Goal: Task Accomplishment & Management: Complete application form

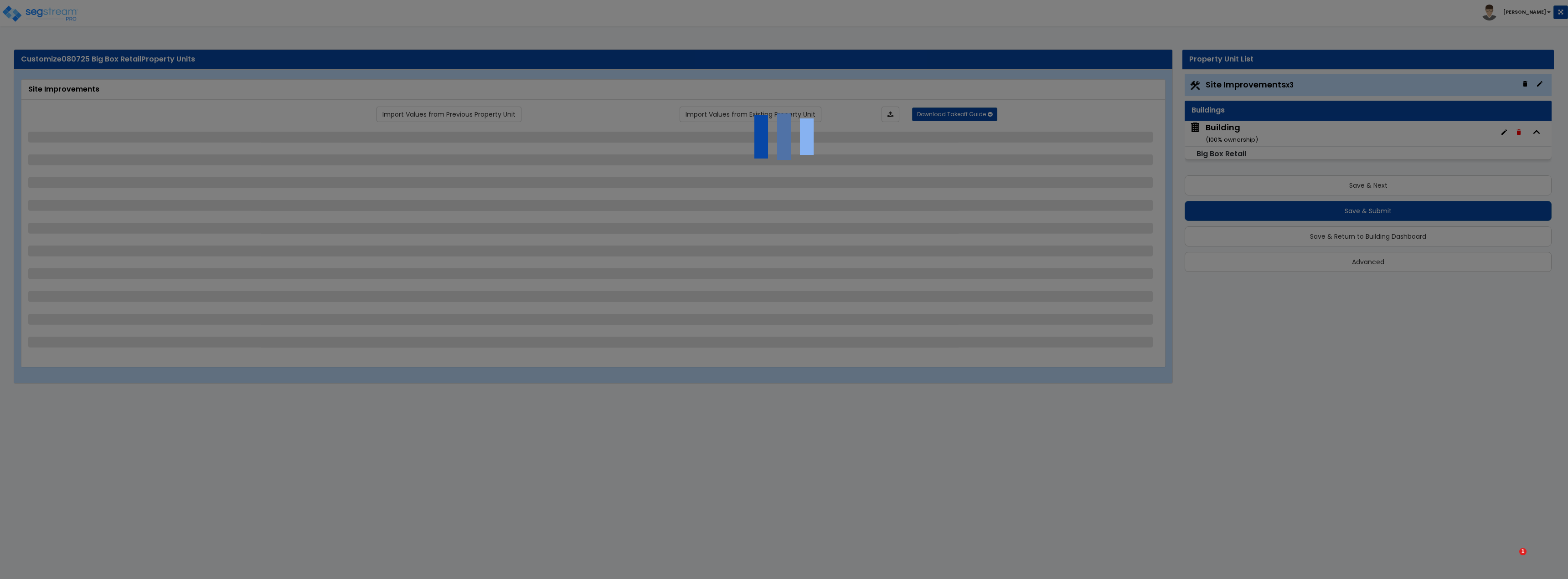
select select "2"
select select "1"
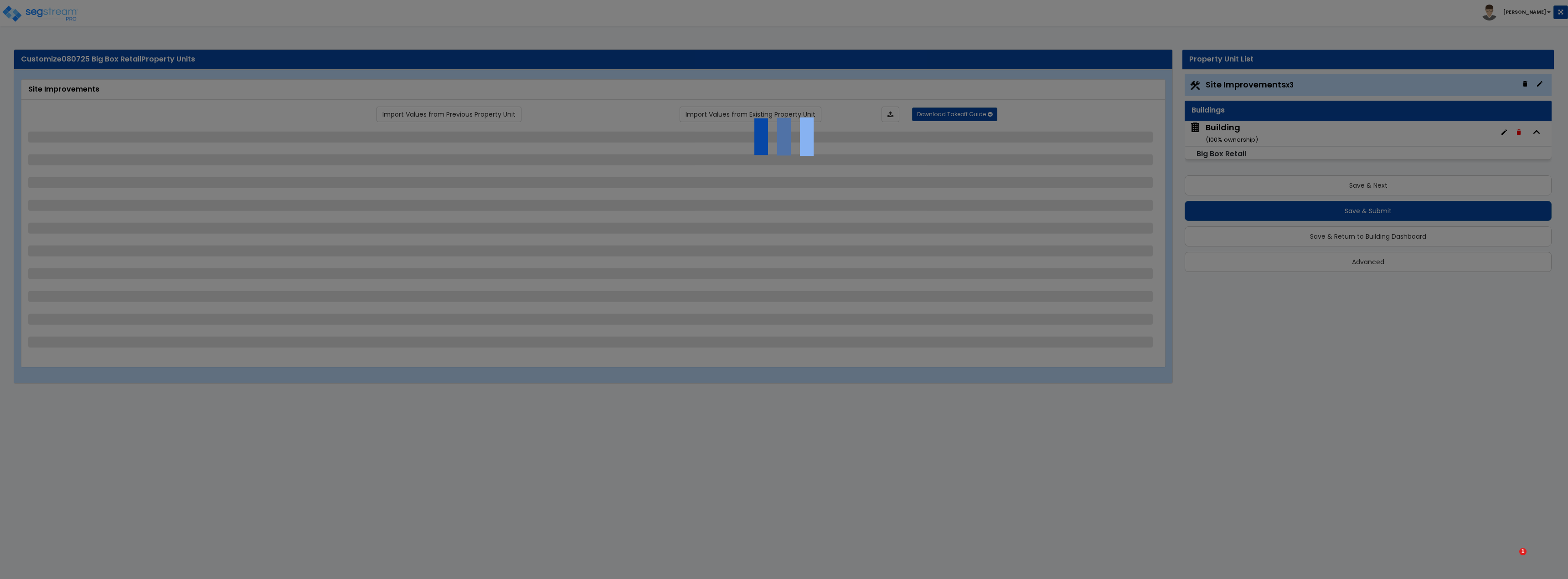
select select "2"
select select "3"
select select "1"
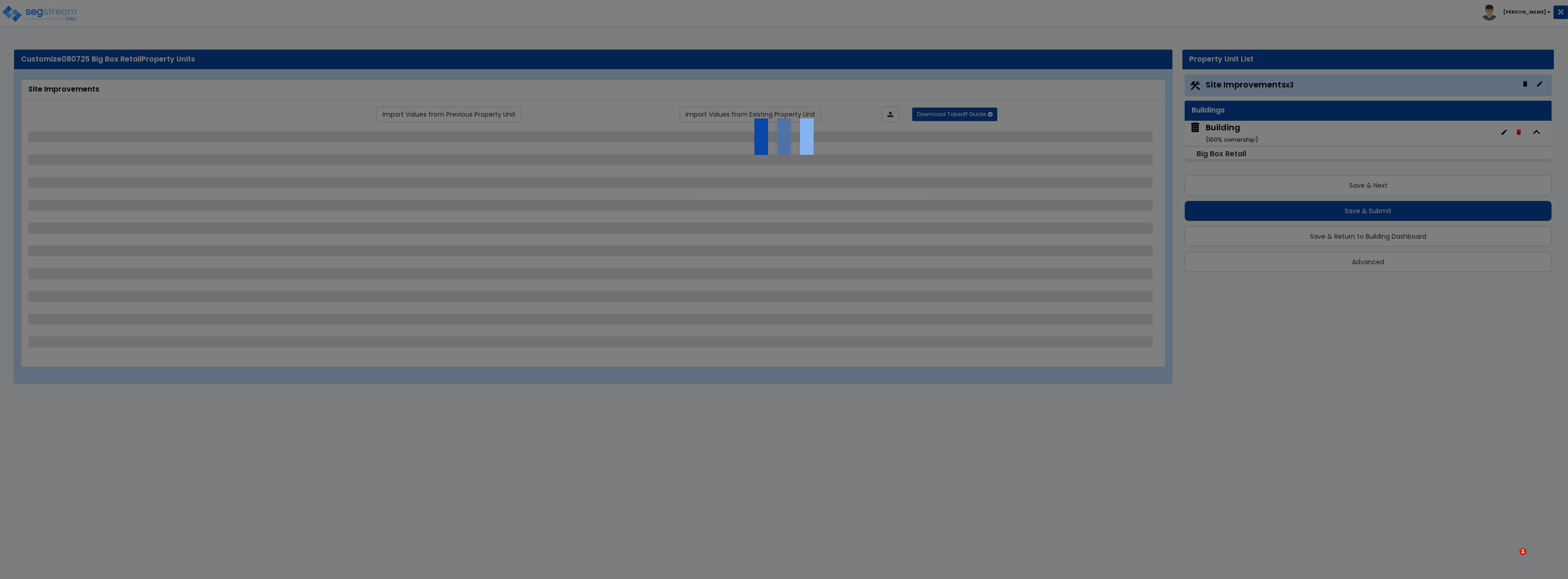
select select "1"
select select "2"
select select "3"
select select "2"
select select "1"
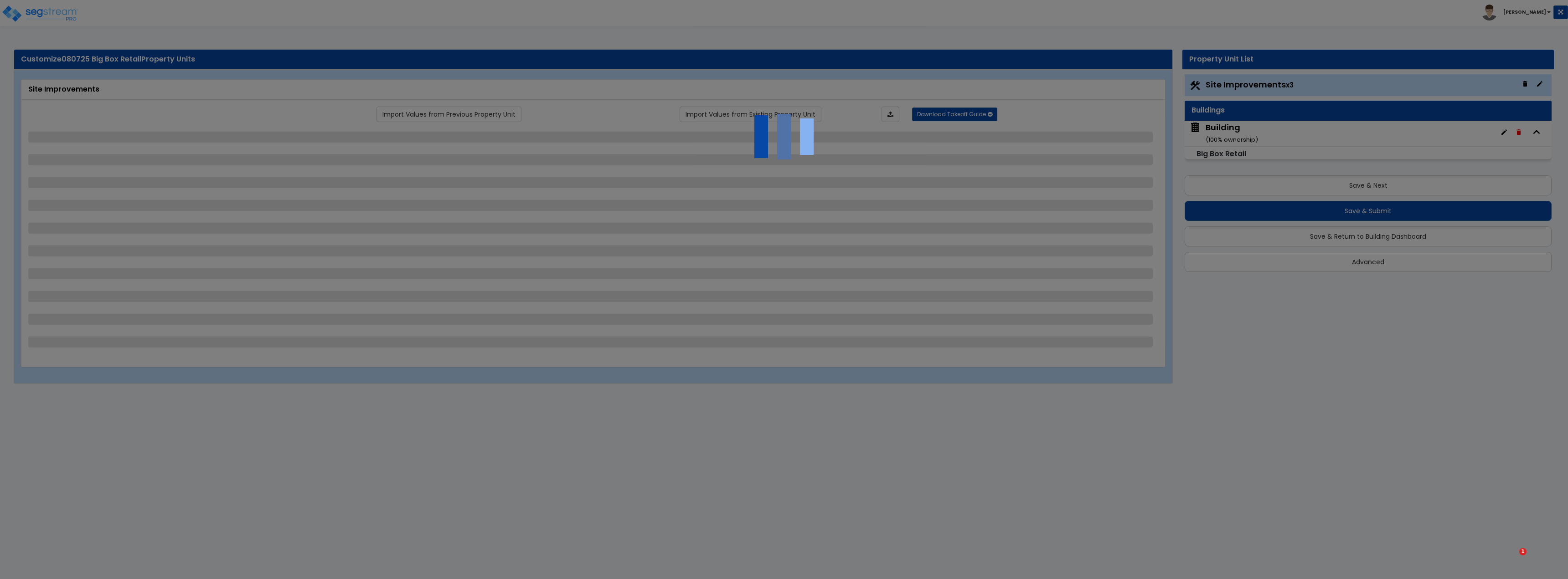
select select "2"
select select "4"
select select "2"
select select "1"
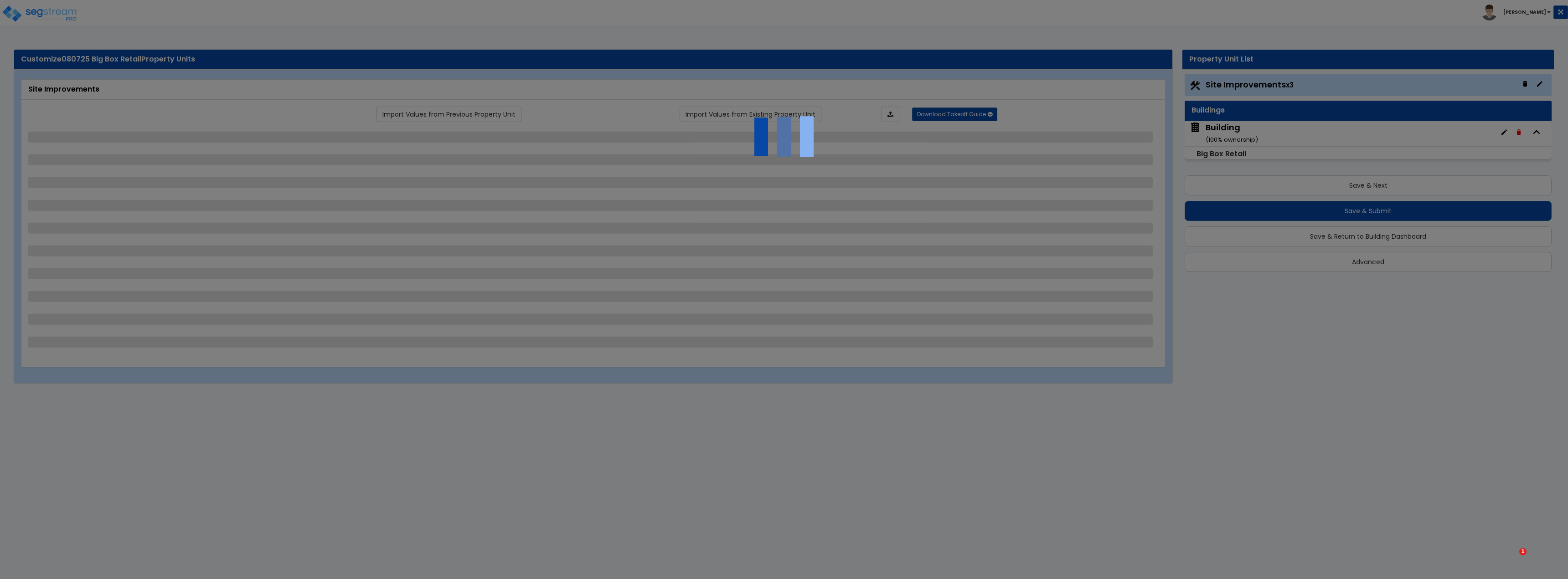
select select "1"
select select "3"
select select "1"
select select "3"
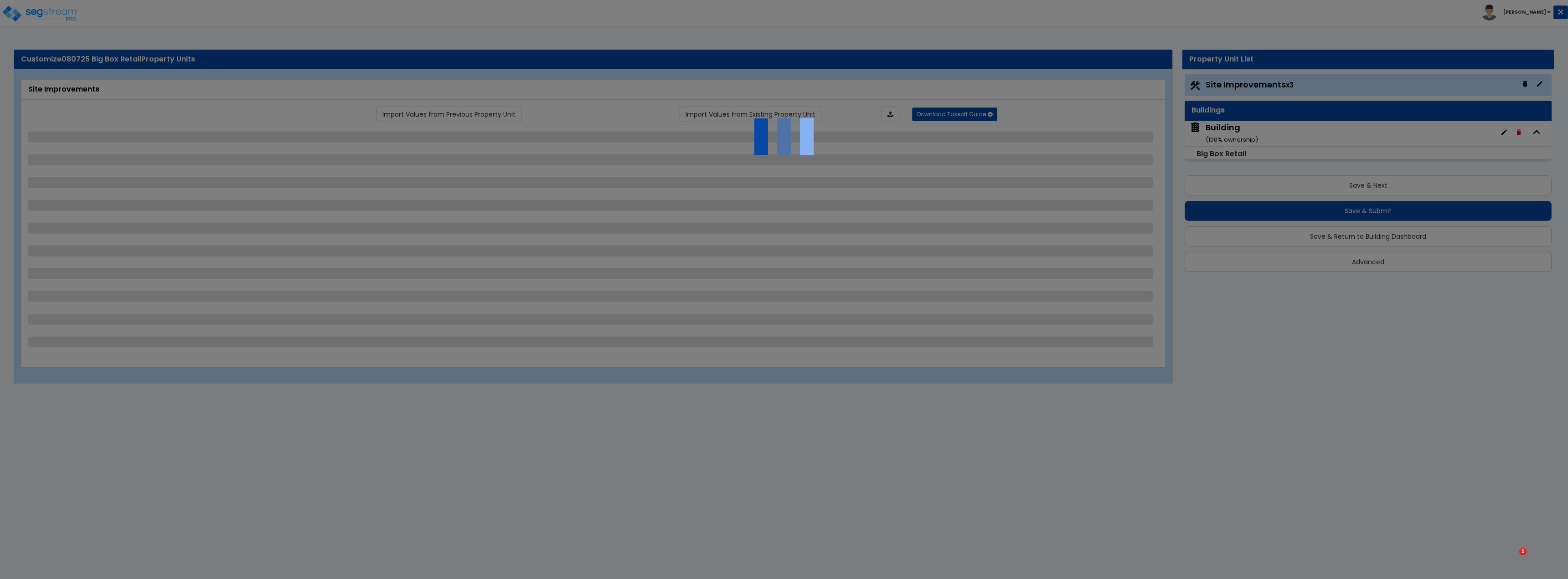
select select "1"
select select "2"
select select "6"
select select "2"
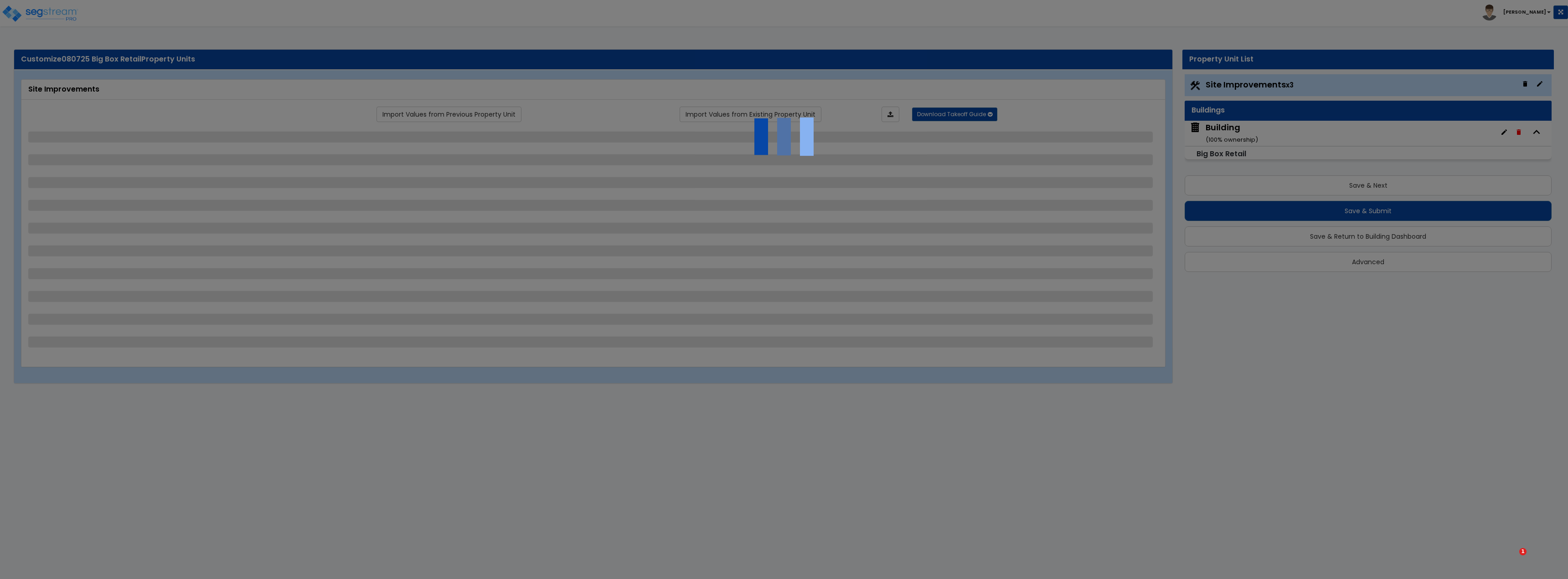
select select "1"
select select "16"
select select "1"
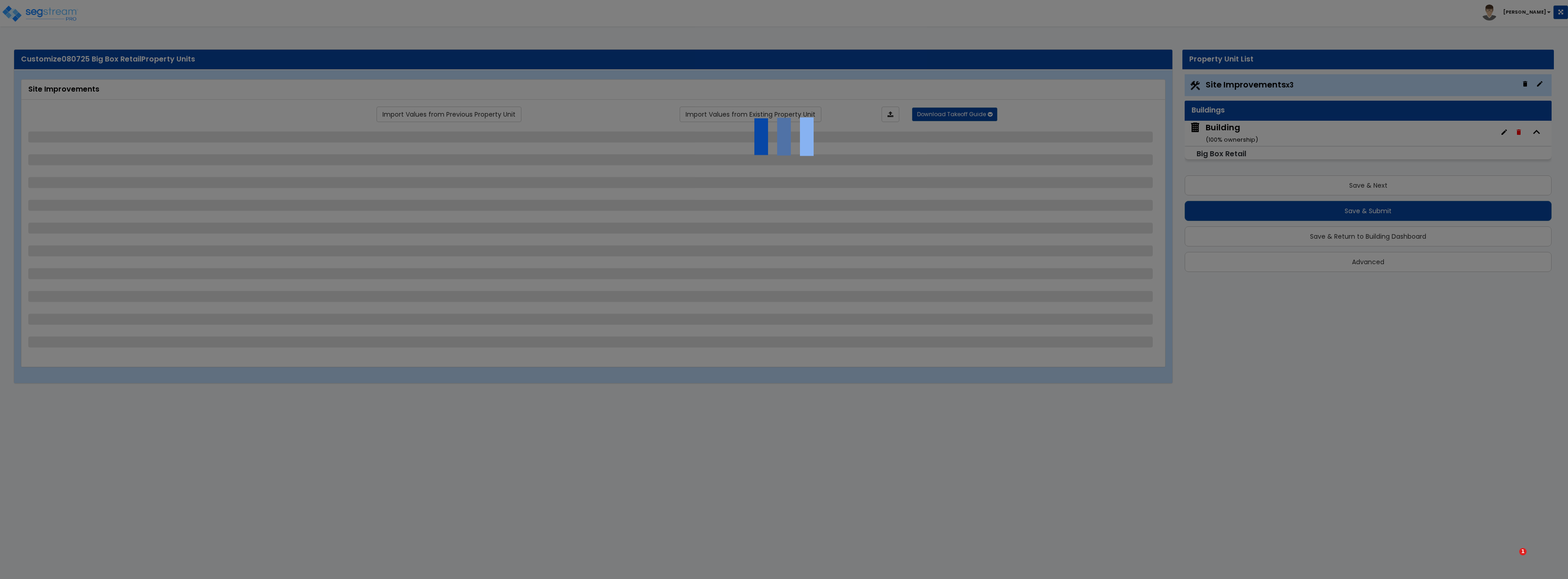
select select "7"
select select "1"
select select "5"
select select "1"
select select "2"
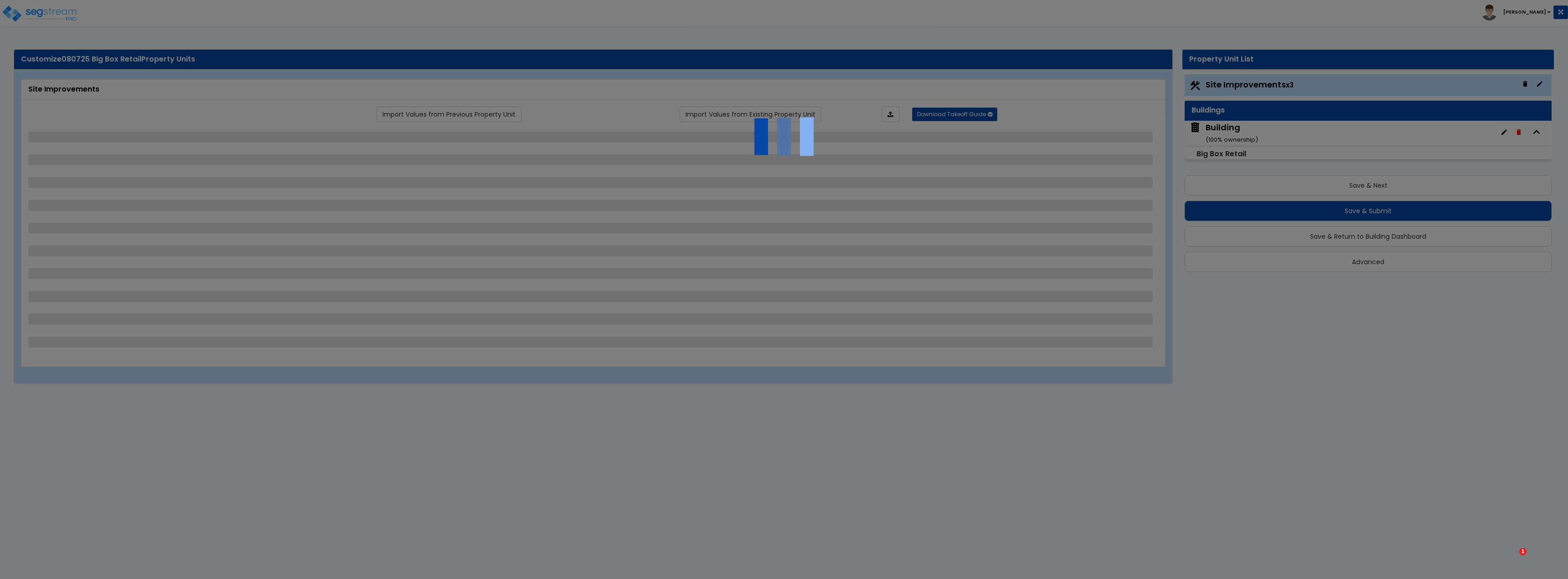
select select "2"
select select "3"
select select "2"
select select "1"
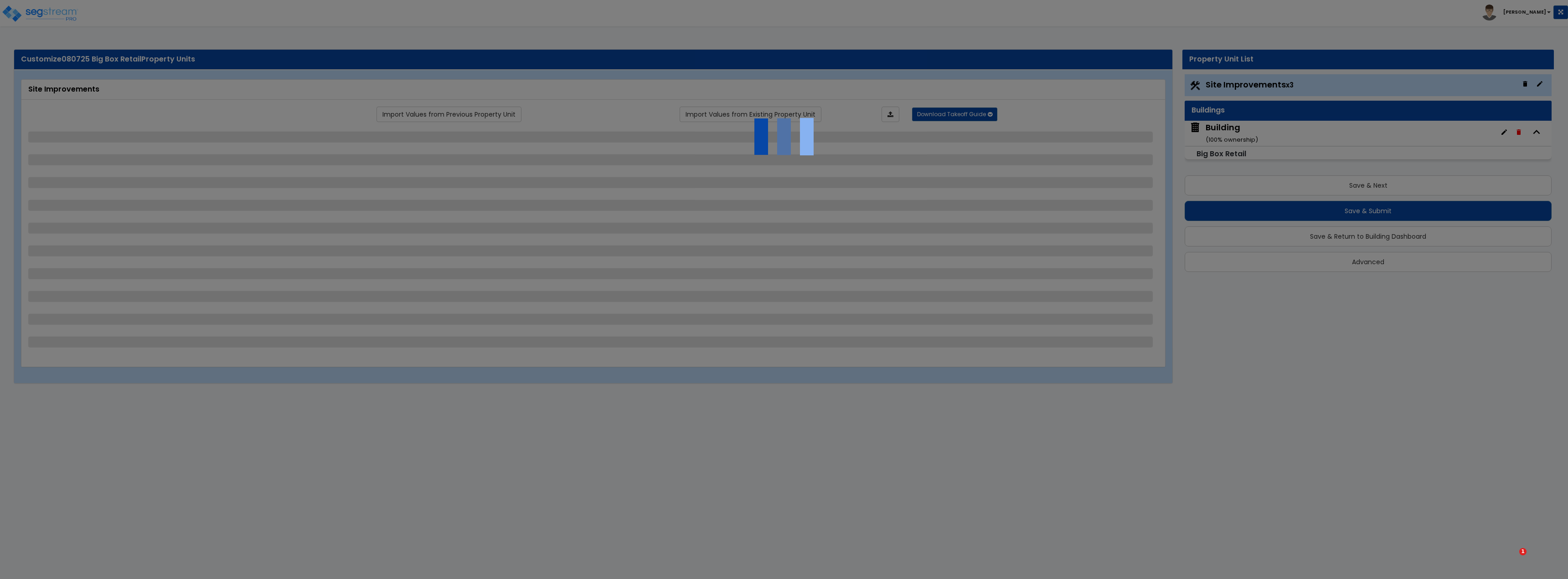
select select "1"
select select "3"
select select "4"
select select "2"
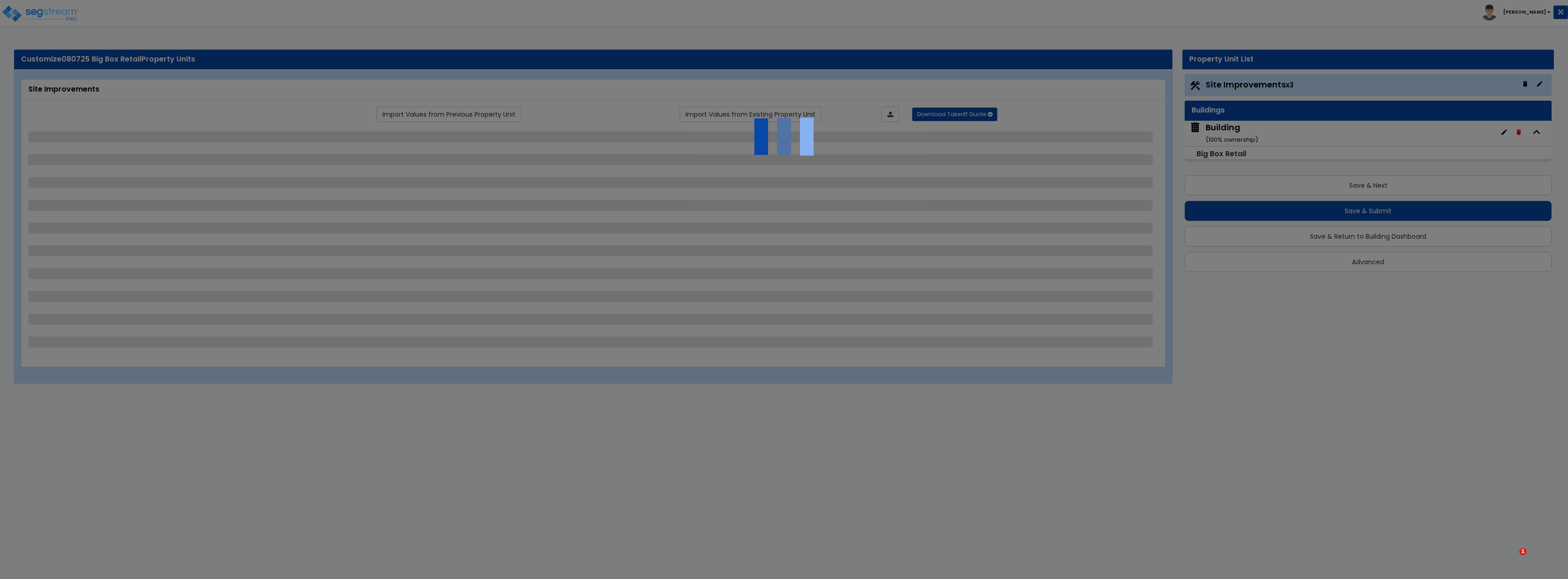
select select "1"
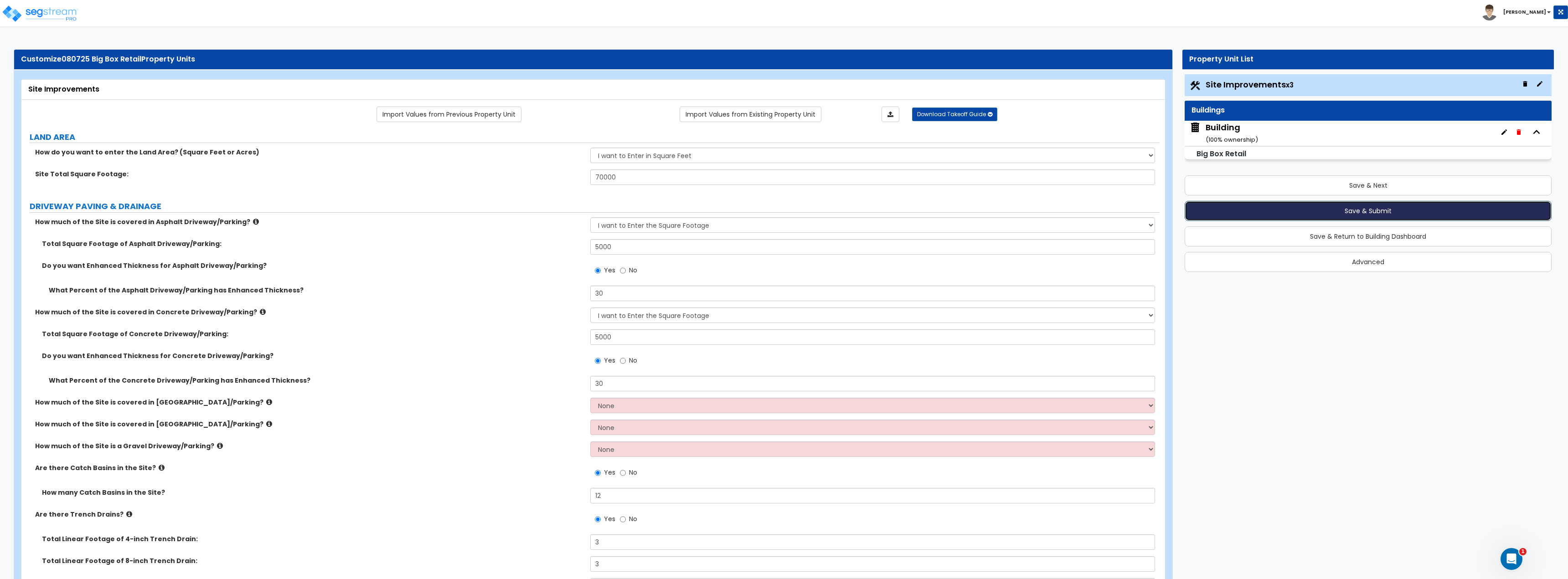
click at [1363, 214] on button "Save & Submit" at bounding box center [1368, 211] width 367 height 20
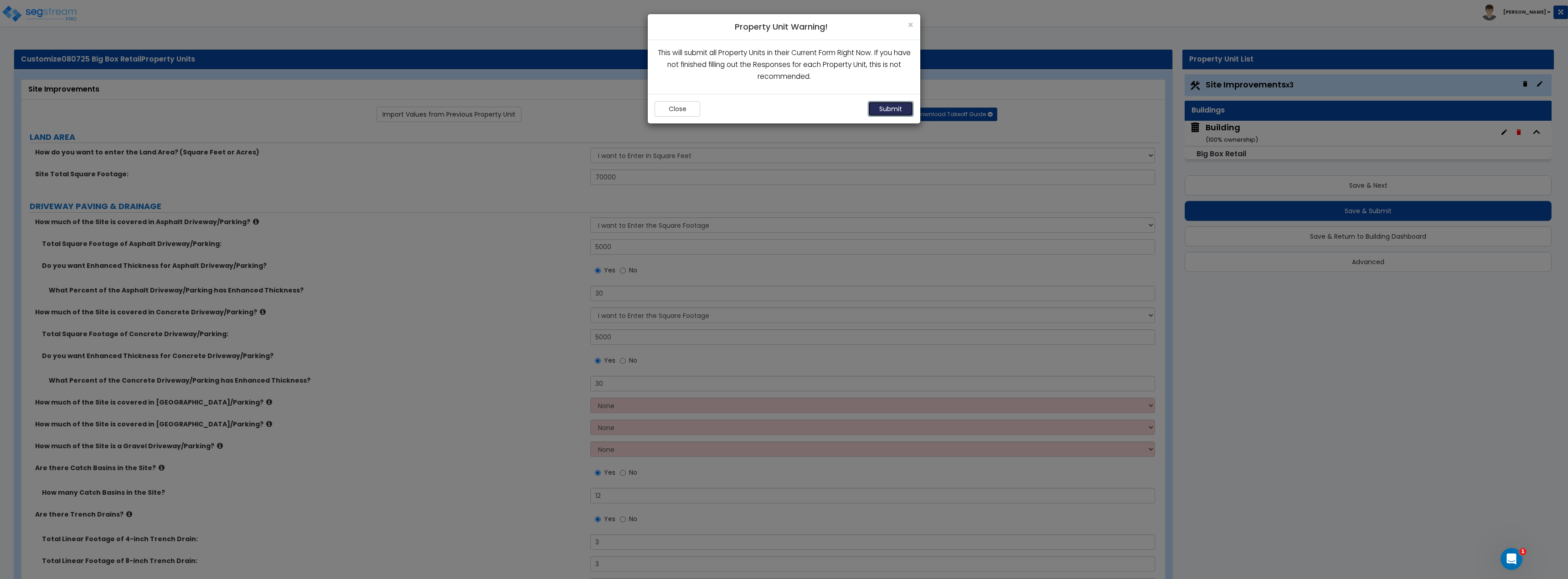
click at [888, 107] on button "Submit" at bounding box center [891, 108] width 46 height 15
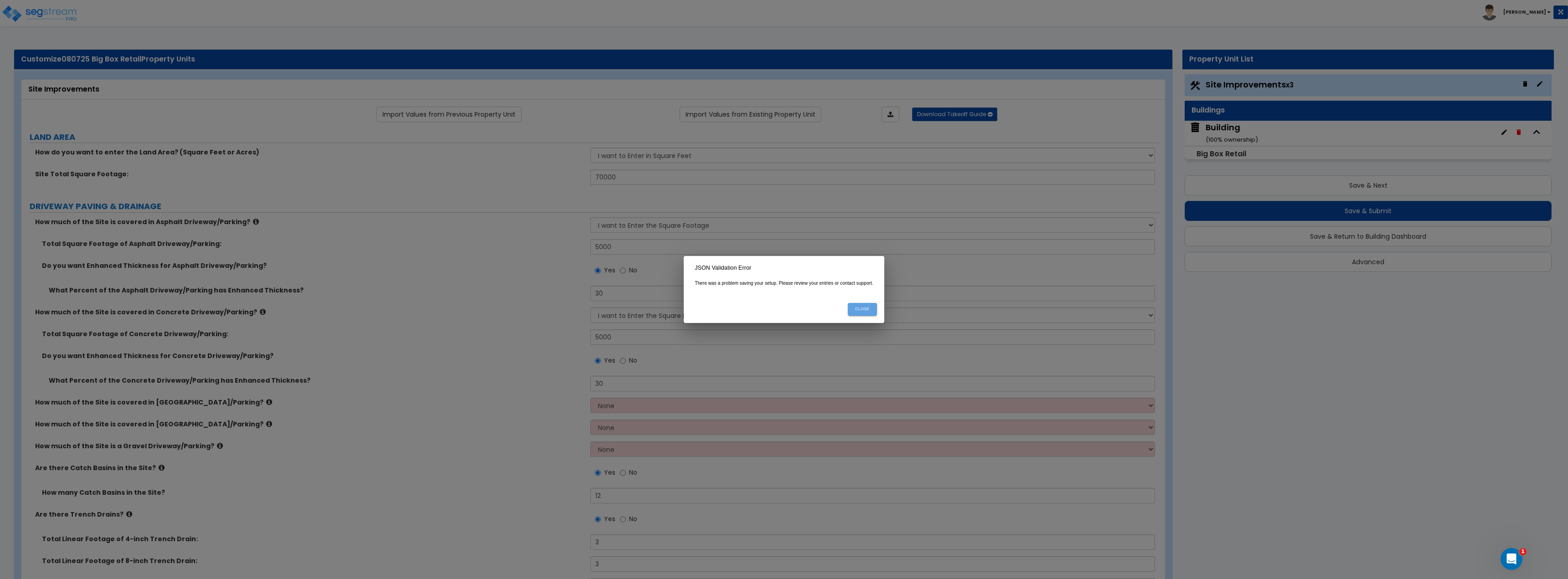
click at [865, 313] on button "Close" at bounding box center [862, 309] width 29 height 13
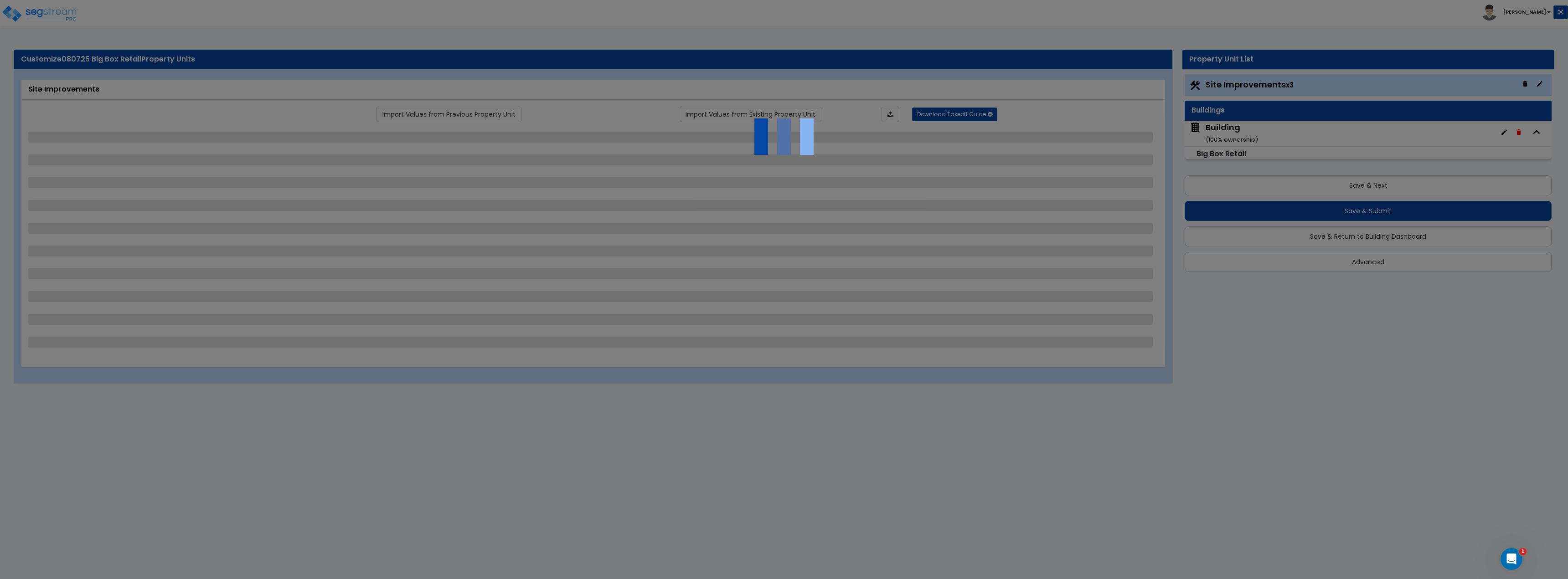
select select "2"
select select "1"
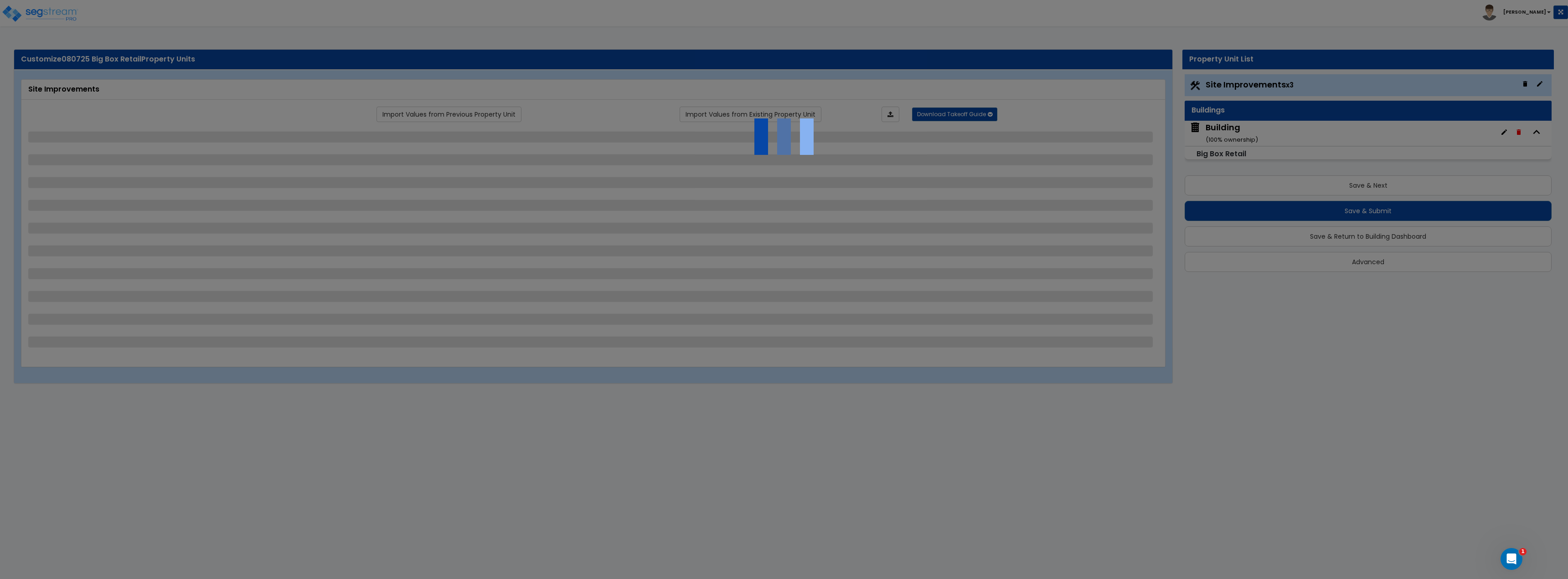
select select "2"
select select "3"
select select "1"
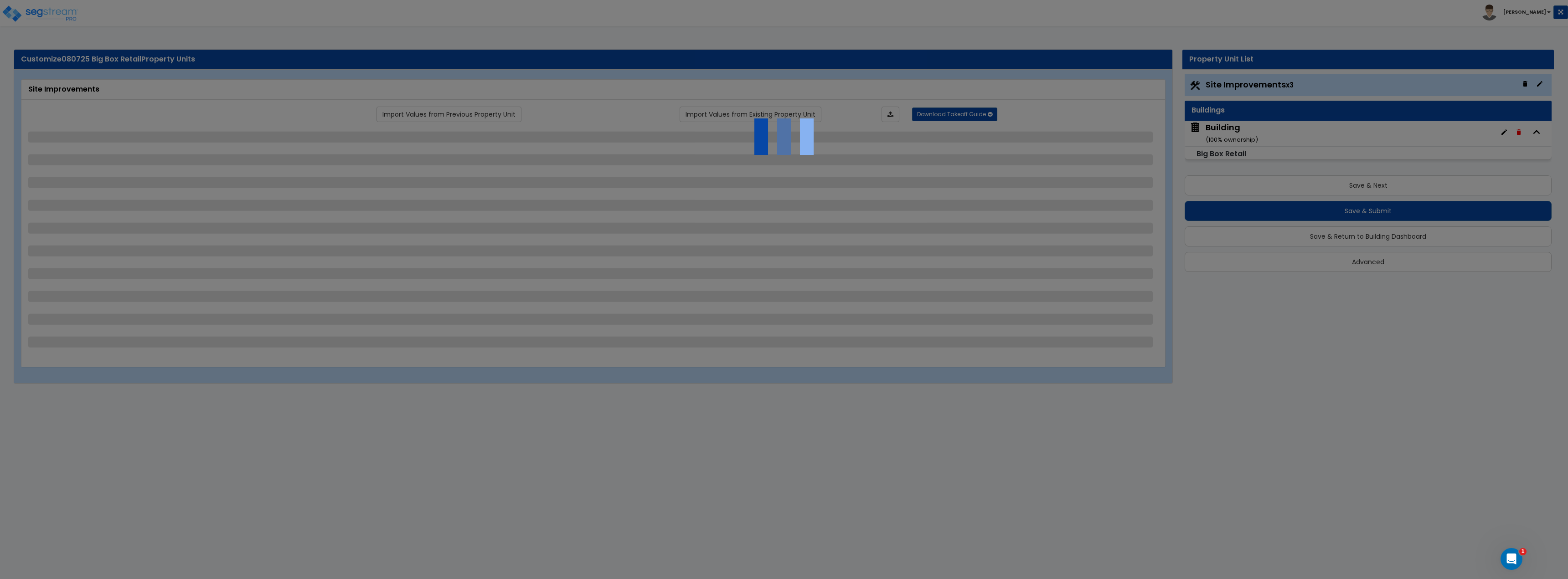
select select "1"
select select "2"
select select "3"
select select "2"
select select "1"
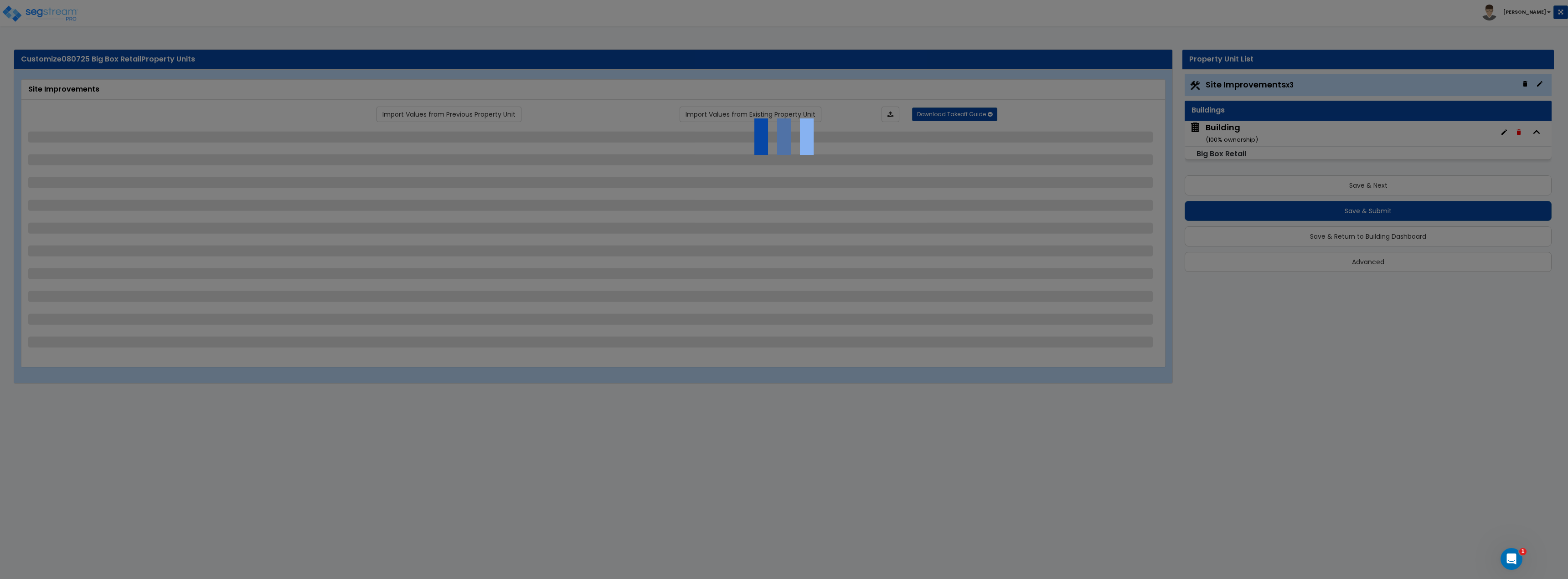
select select "2"
select select "4"
select select "2"
select select "1"
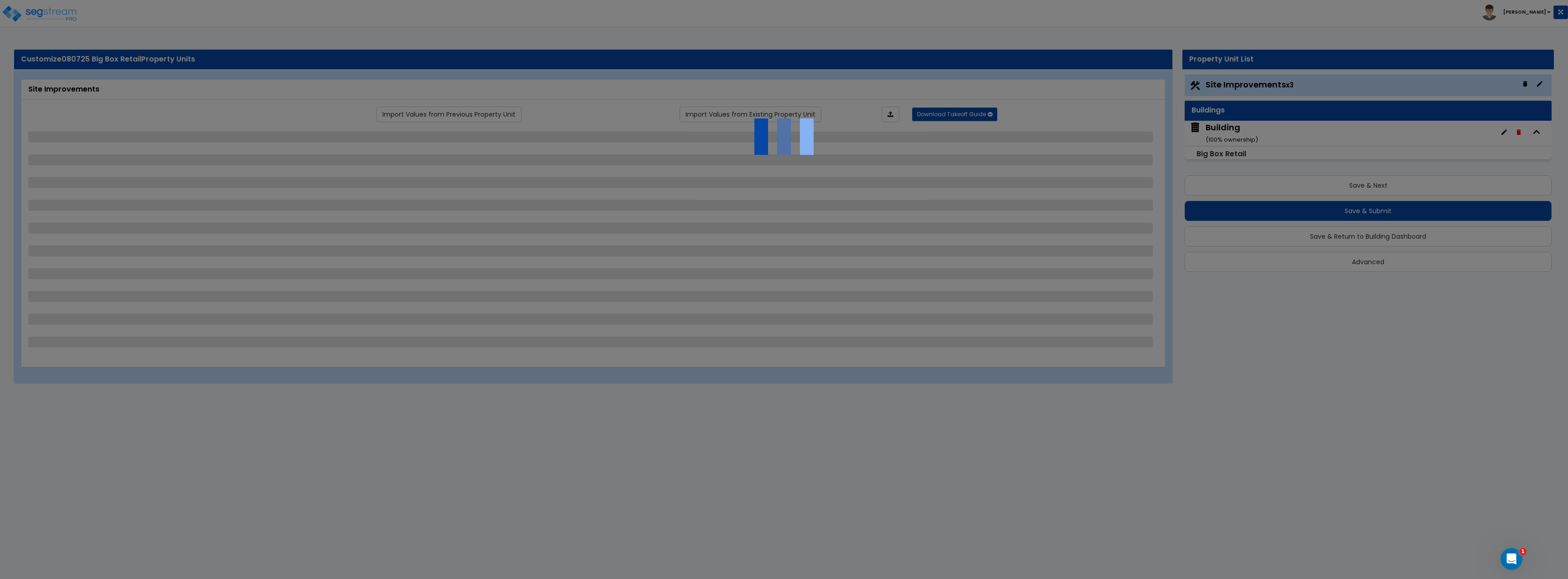
select select "1"
select select "3"
select select "1"
select select "3"
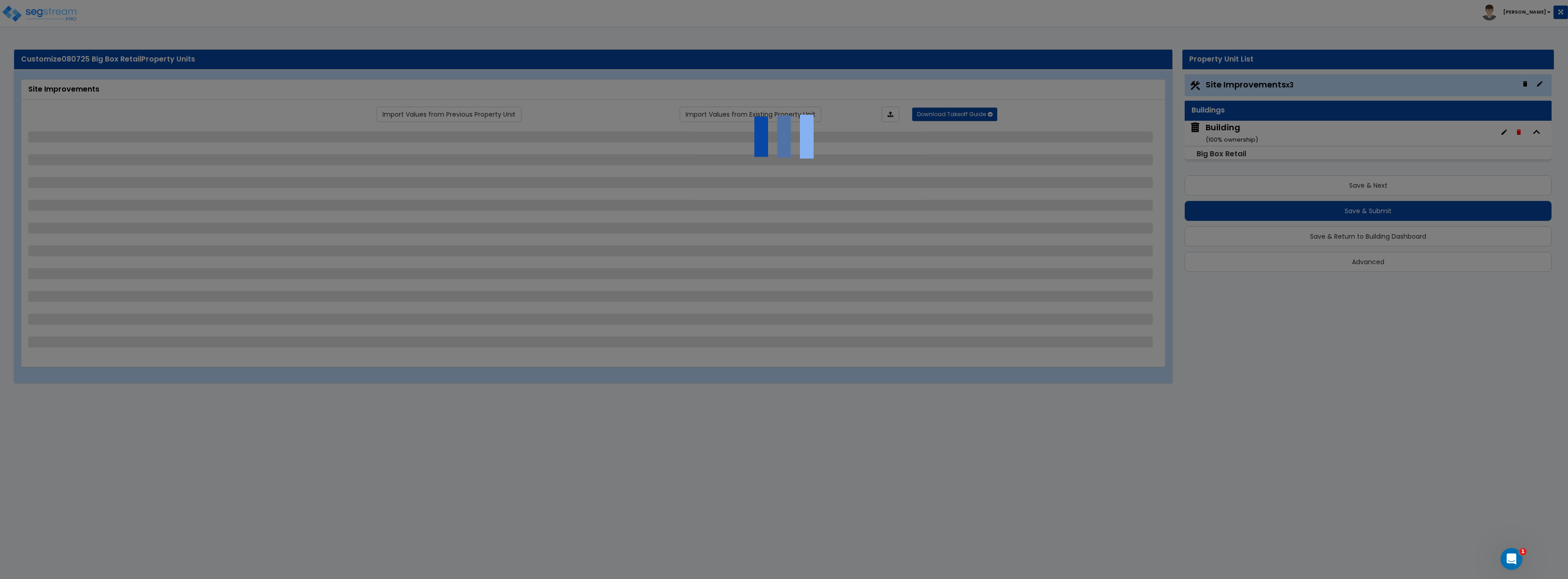
select select "1"
select select "2"
select select "6"
select select "2"
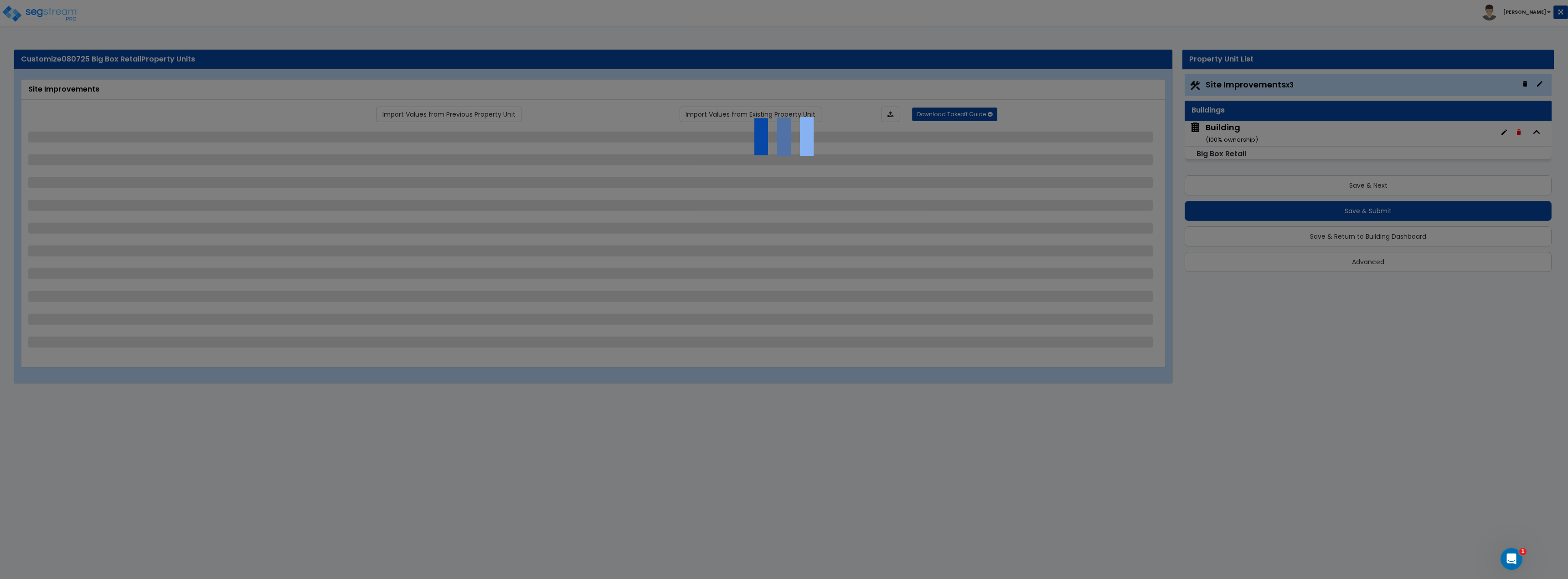
select select "1"
select select "16"
select select "1"
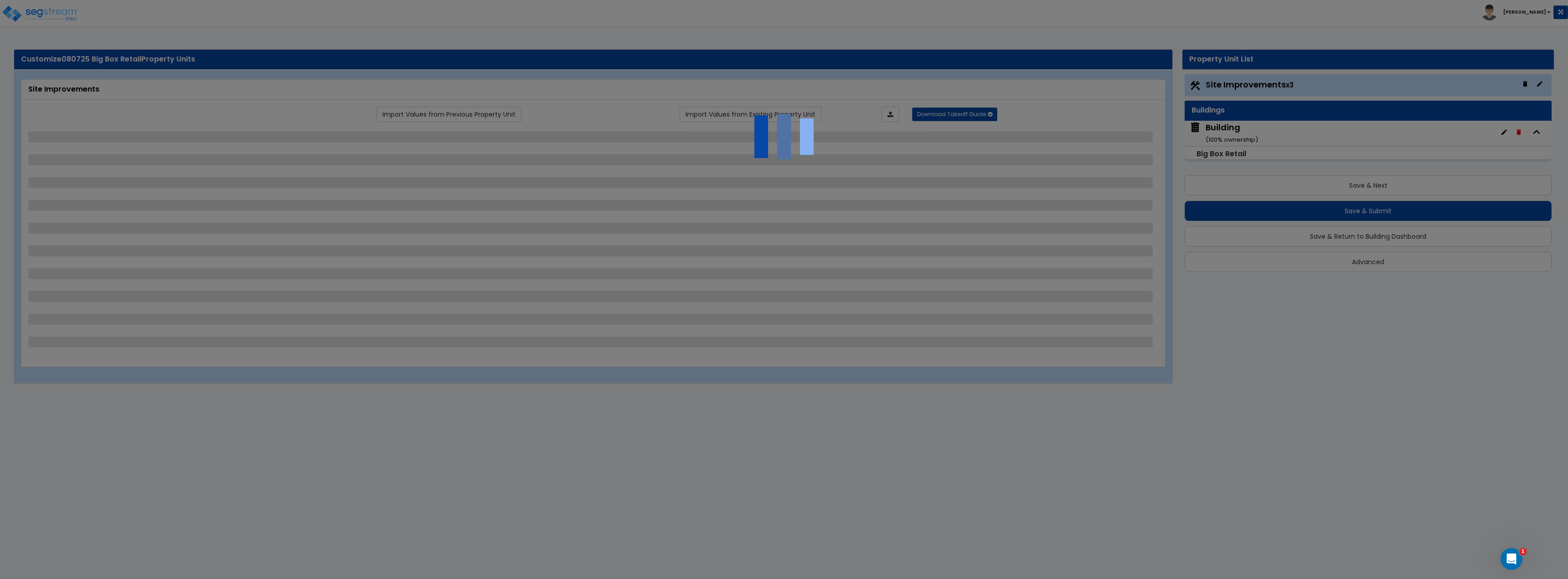
select select "7"
select select "1"
select select "5"
select select "1"
select select "2"
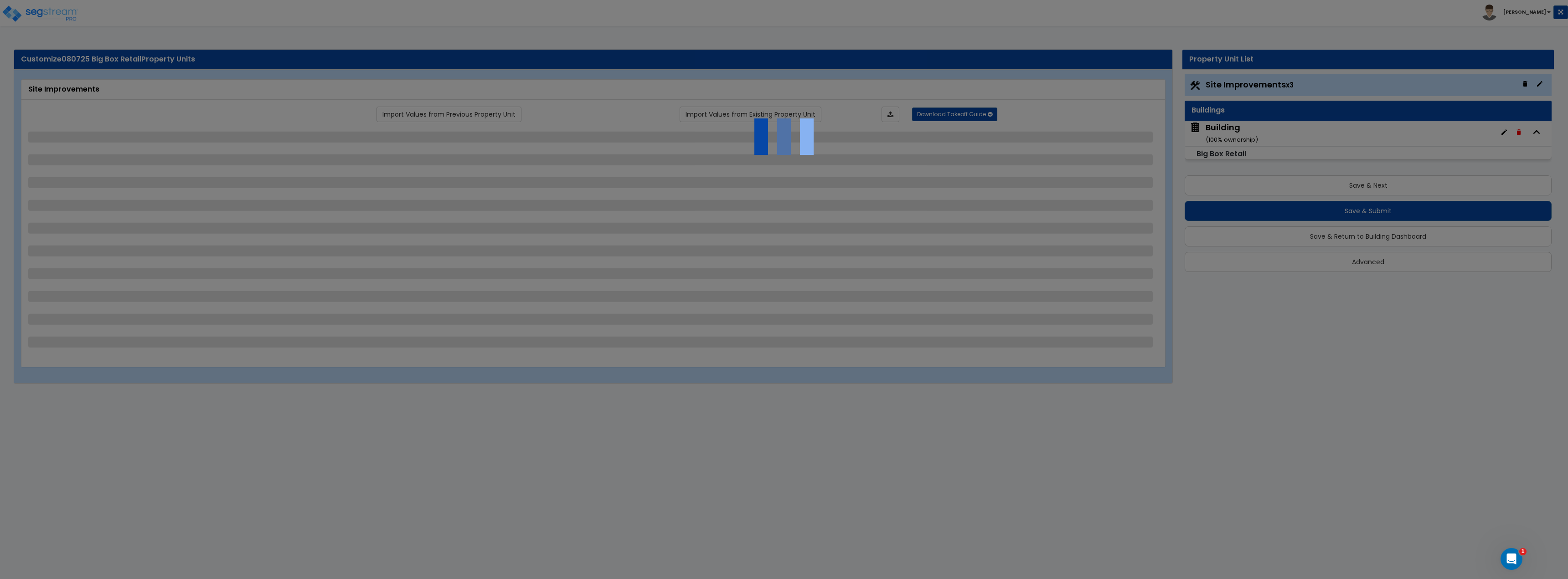
select select "2"
select select "3"
select select "2"
select select "1"
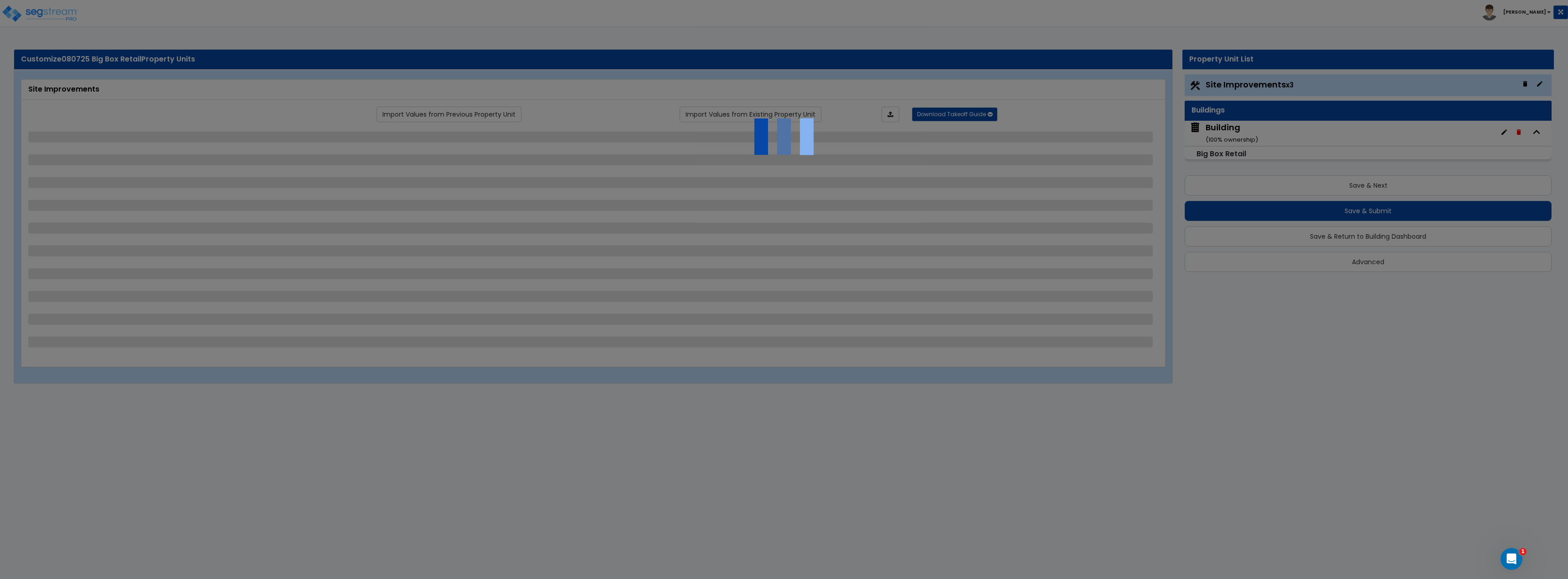
select select "1"
select select "3"
select select "4"
select select "2"
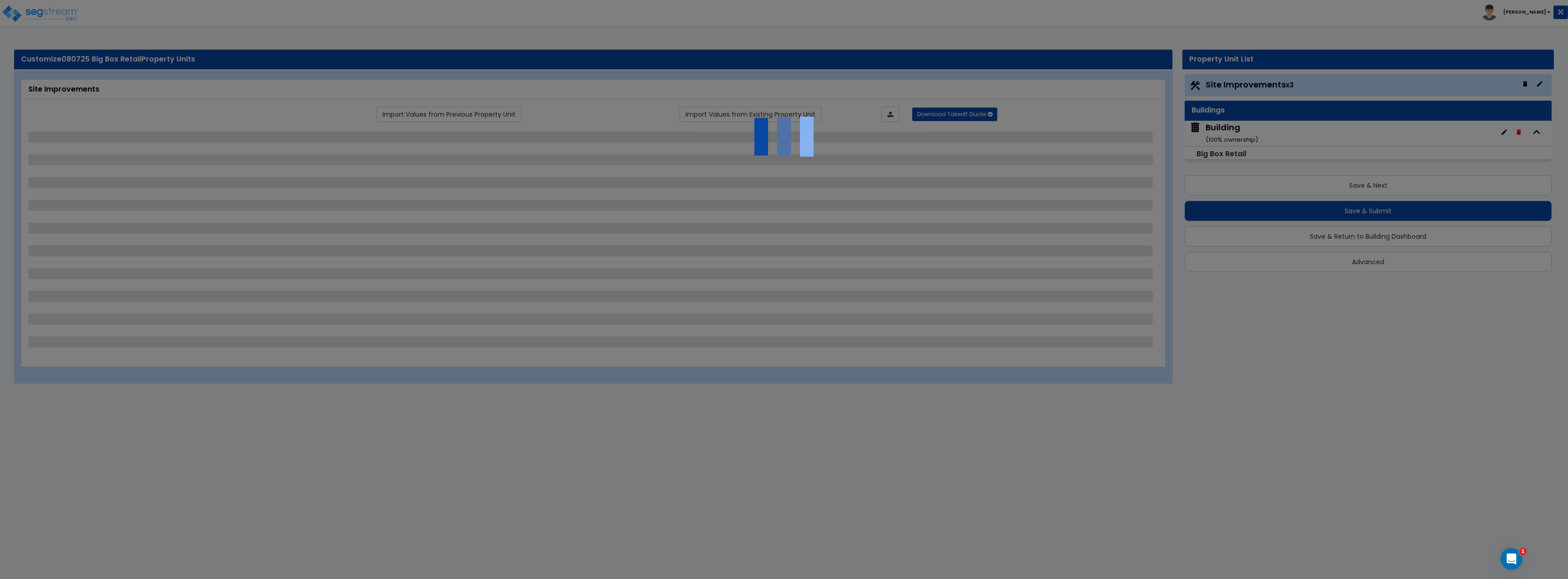
select select "1"
